Goal: Find specific page/section: Find specific page/section

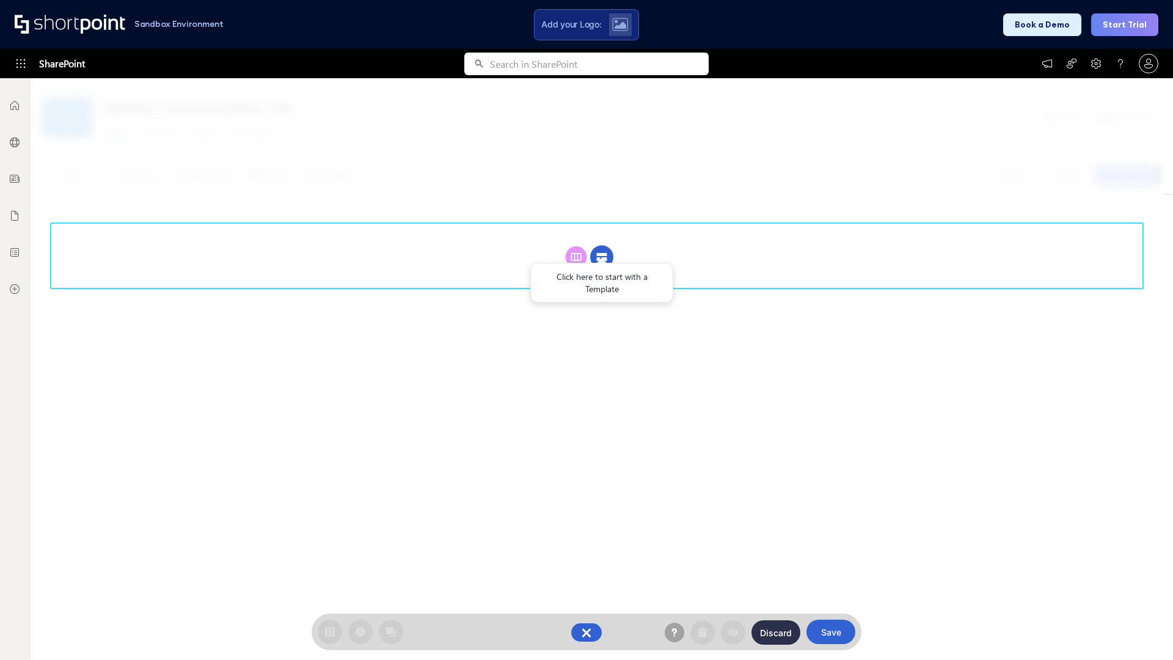
click at [602, 257] on circle at bounding box center [601, 257] width 23 height 23
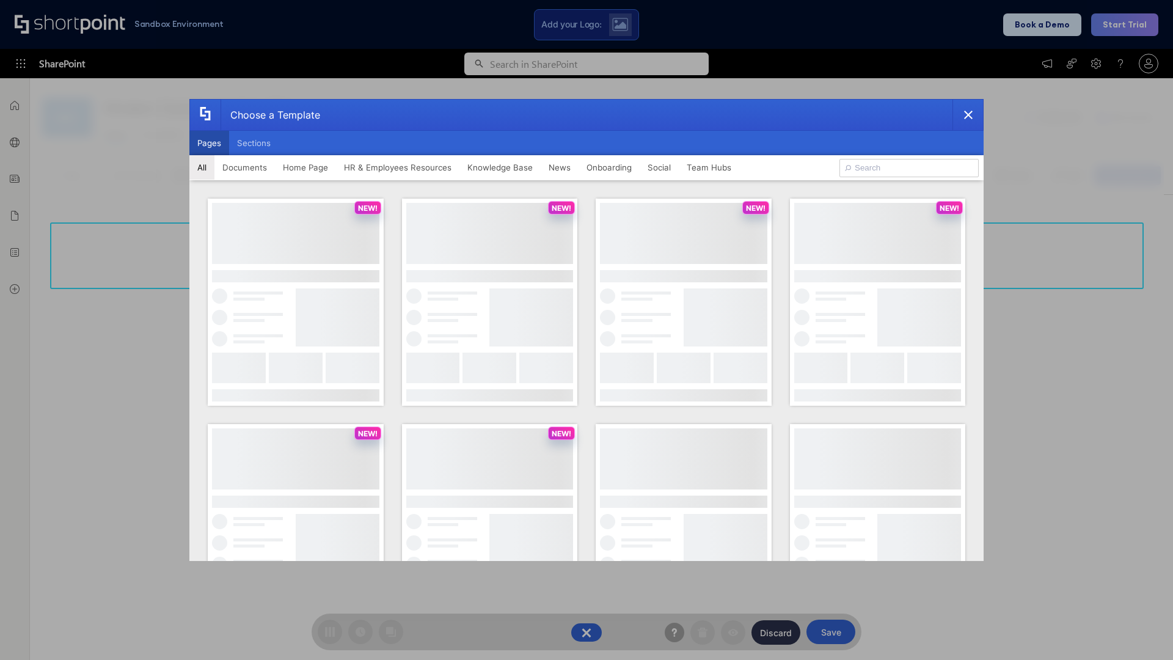
click at [209, 143] on button "Pages" at bounding box center [209, 143] width 40 height 24
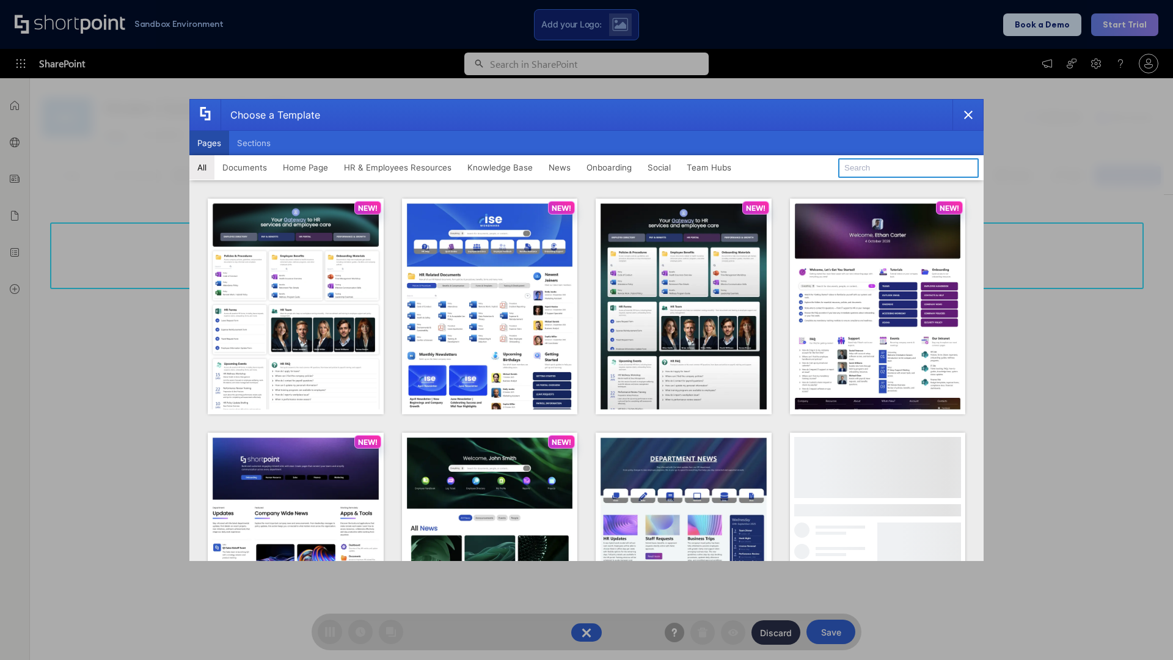
type input "News Portal 4"
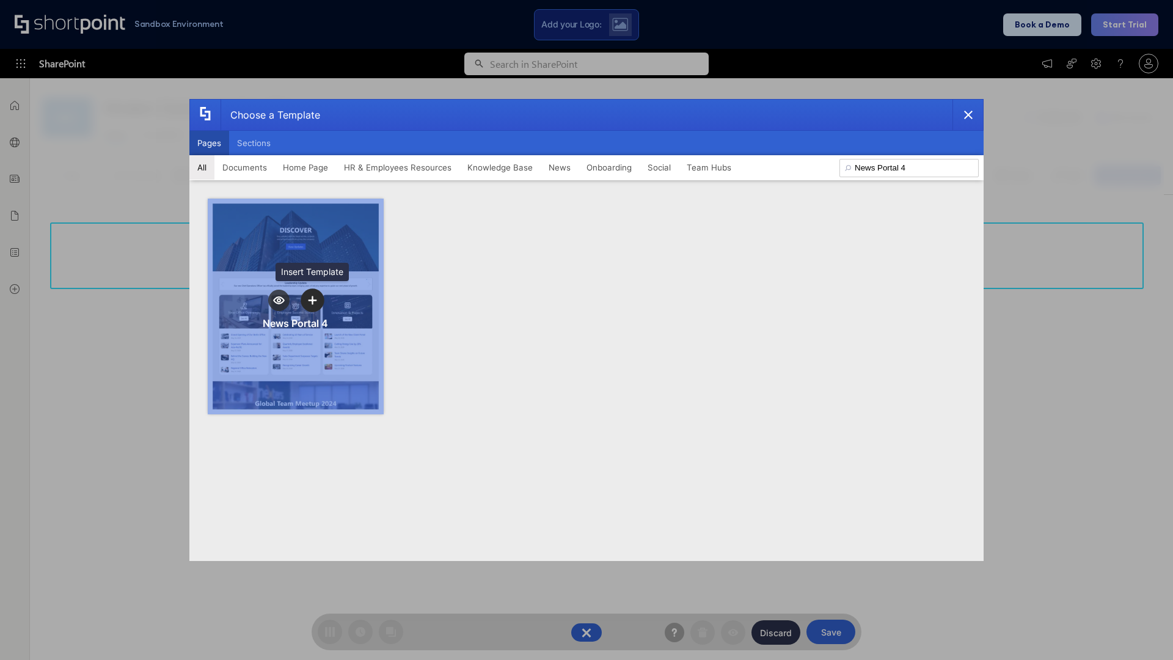
click at [312, 300] on icon "template selector" at bounding box center [312, 300] width 9 height 9
